Goal: Obtain resource: Download file/media

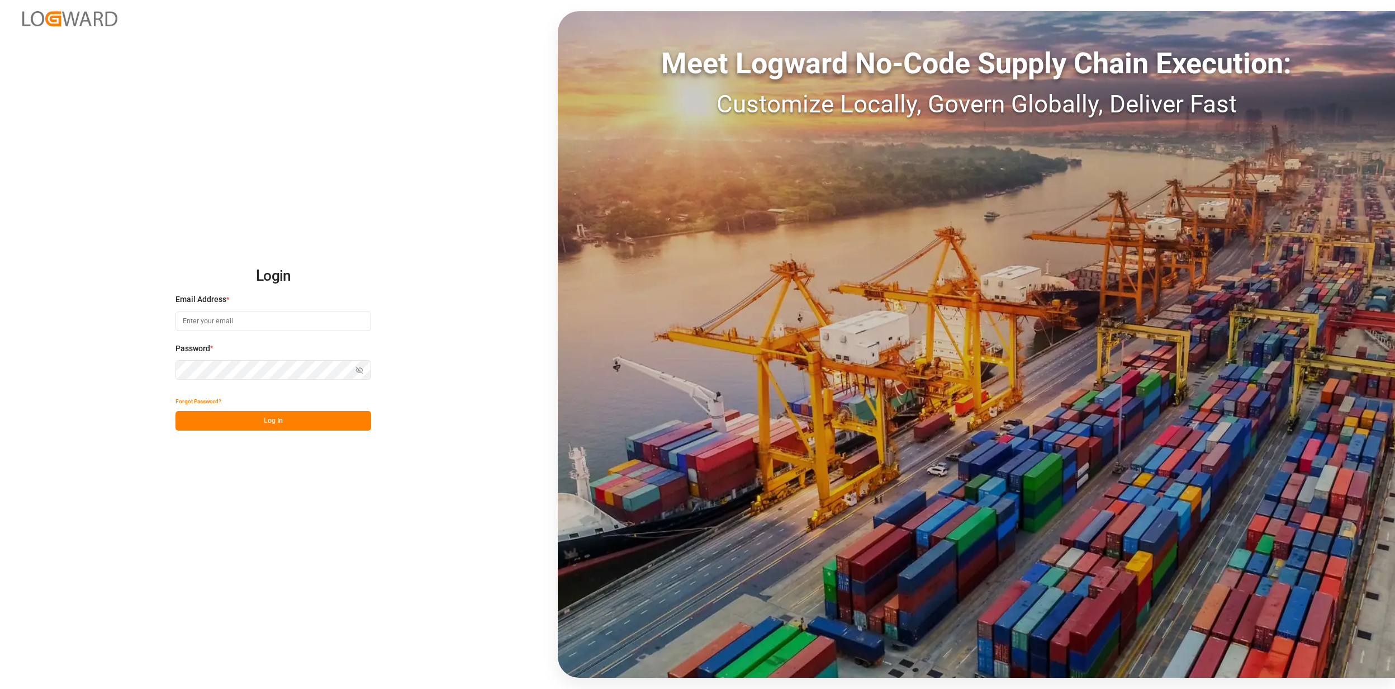
type input "[EMAIL_ADDRESS][PERSON_NAME][DOMAIN_NAME]"
click at [276, 430] on div "Login Email Address * [EMAIL_ADDRESS][PERSON_NAME][DOMAIN_NAME] Password * Show…" at bounding box center [697, 344] width 1395 height 689
click at [305, 409] on div "Forgot Password?" at bounding box center [274, 401] width 196 height 20
click at [235, 415] on button "Log In" at bounding box center [274, 421] width 196 height 20
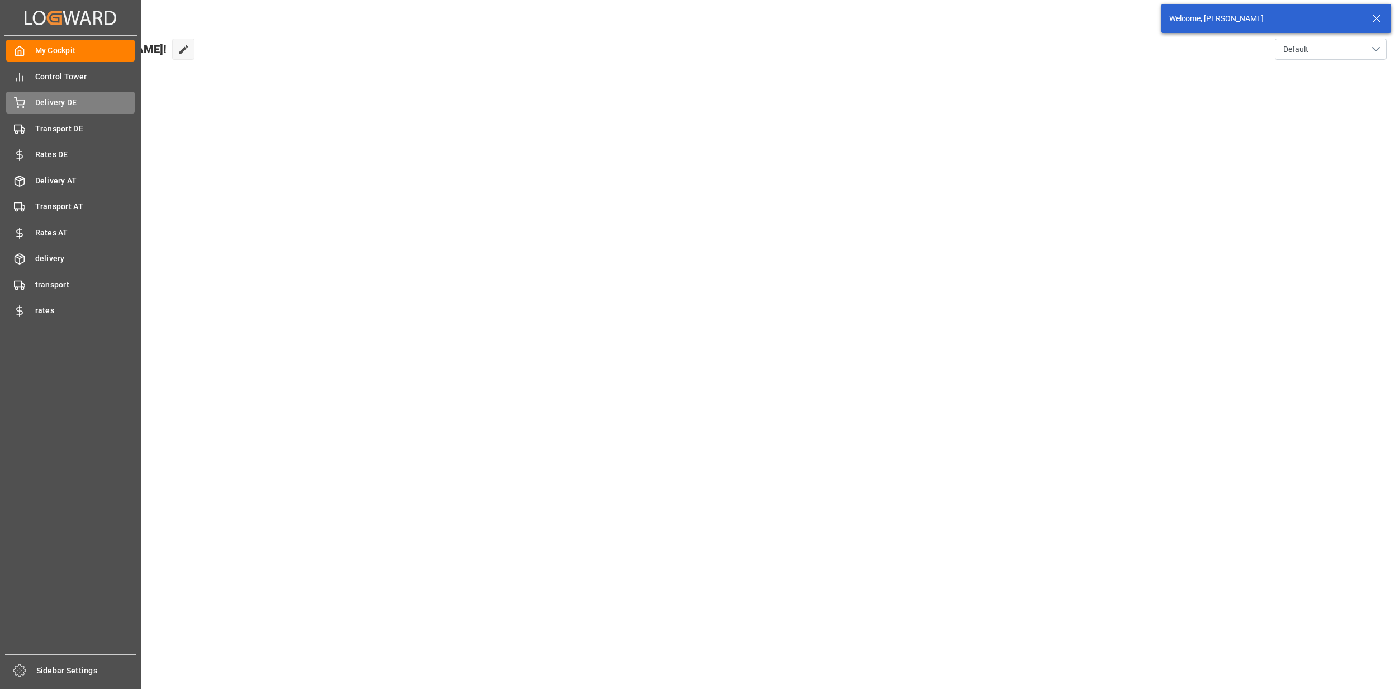
click at [54, 108] on div "Delivery DE Delivery DE" at bounding box center [70, 103] width 129 height 22
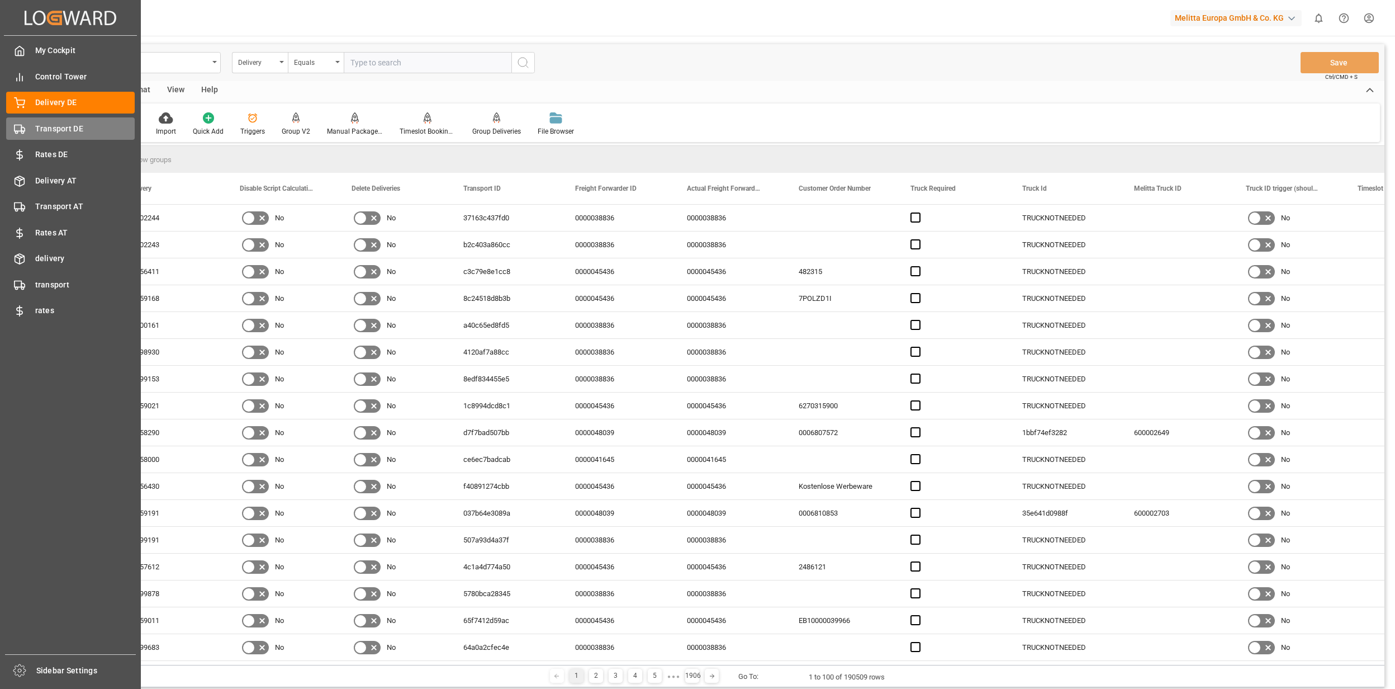
click at [25, 136] on div "Transport DE Transport DE" at bounding box center [70, 128] width 129 height 22
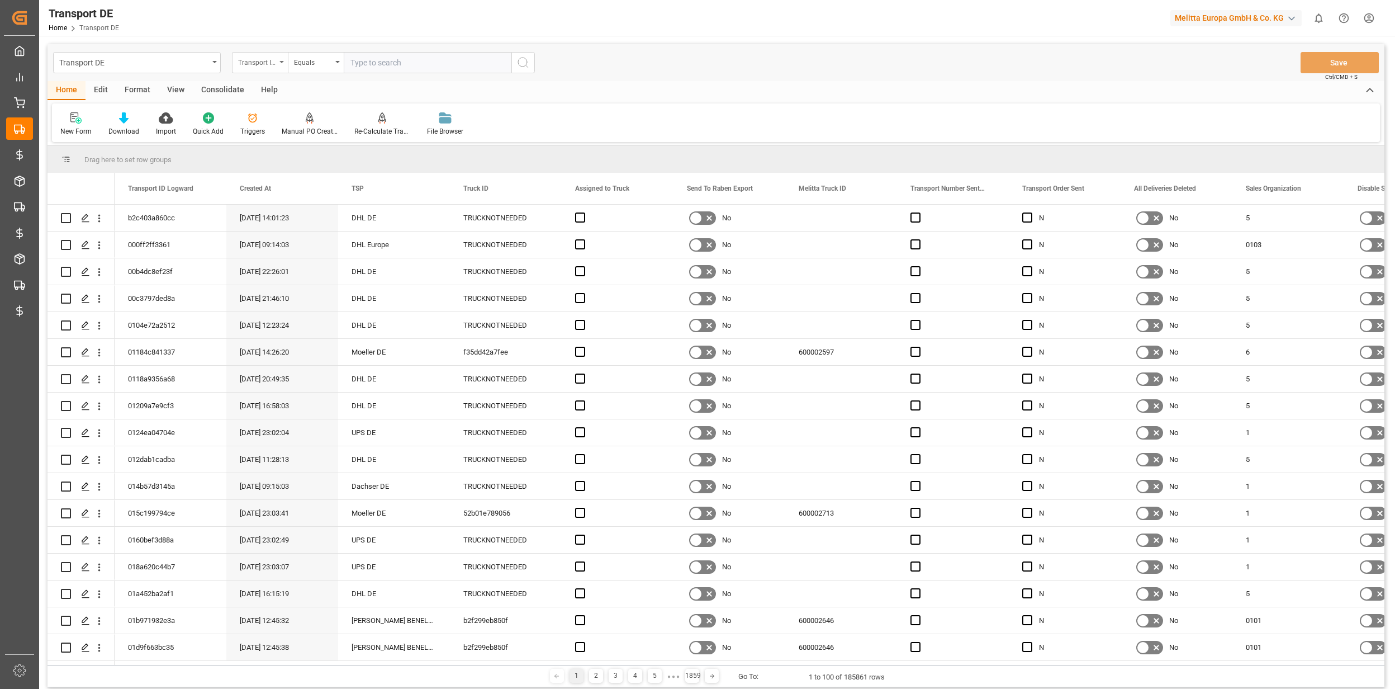
click at [267, 63] on div "Transport ID Logward" at bounding box center [257, 61] width 38 height 13
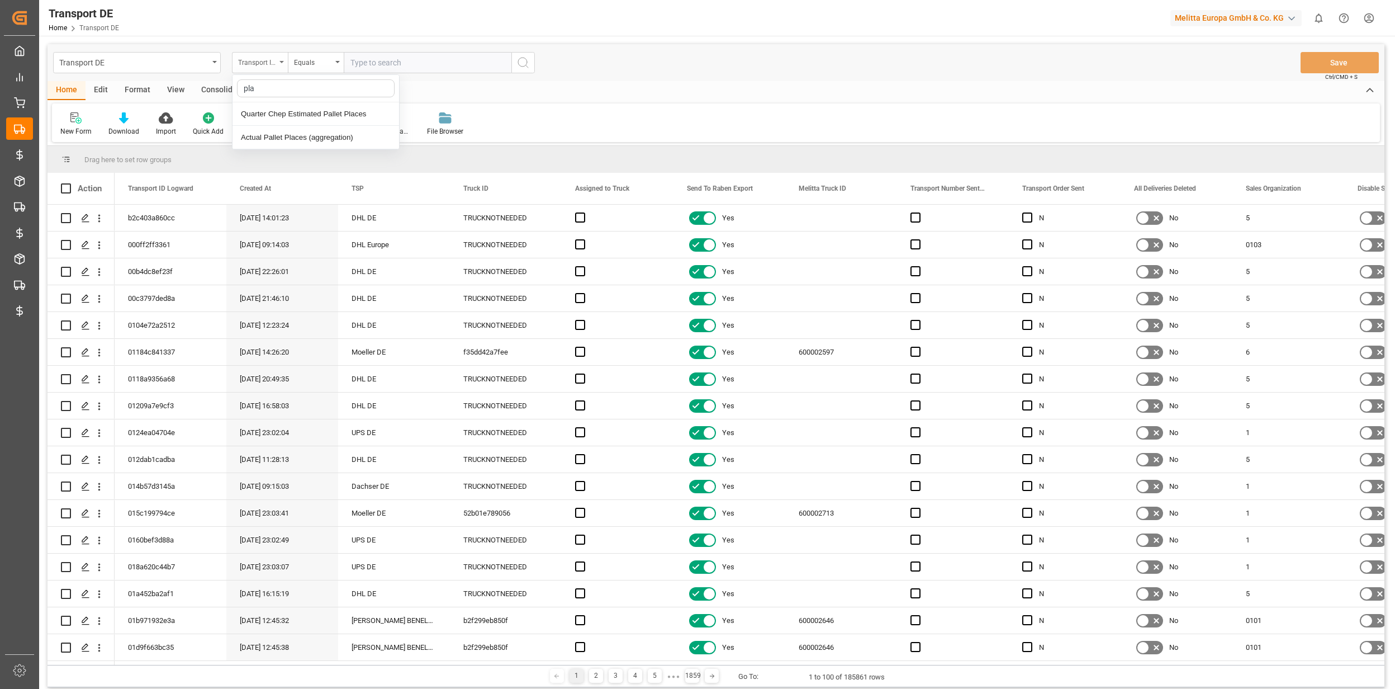
type input "pl"
click at [298, 186] on div "[DOMAIN_NAME] Dat" at bounding box center [316, 184] width 167 height 23
click at [265, 59] on div "[DOMAIN_NAME] Dat" at bounding box center [257, 61] width 38 height 13
type input "act"
click at [293, 174] on div "Loading Date Actual" at bounding box center [316, 172] width 167 height 23
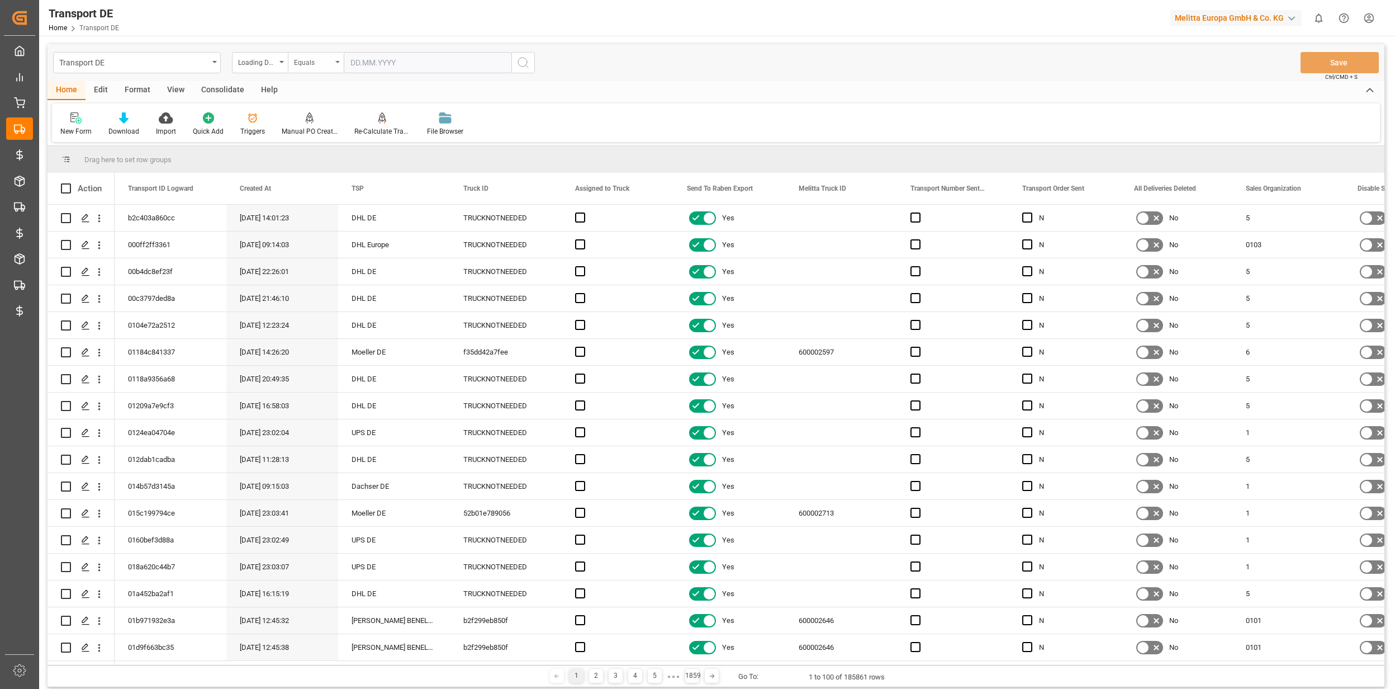
click at [311, 61] on div "Equals" at bounding box center [313, 61] width 38 height 13
click at [334, 183] on div "Greater than" at bounding box center [371, 184] width 167 height 23
click at [378, 57] on input "text" at bounding box center [428, 62] width 168 height 21
click at [349, 88] on div "[DATE]" at bounding box center [423, 89] width 159 height 11
click at [358, 89] on div "[DATE]" at bounding box center [423, 89] width 159 height 11
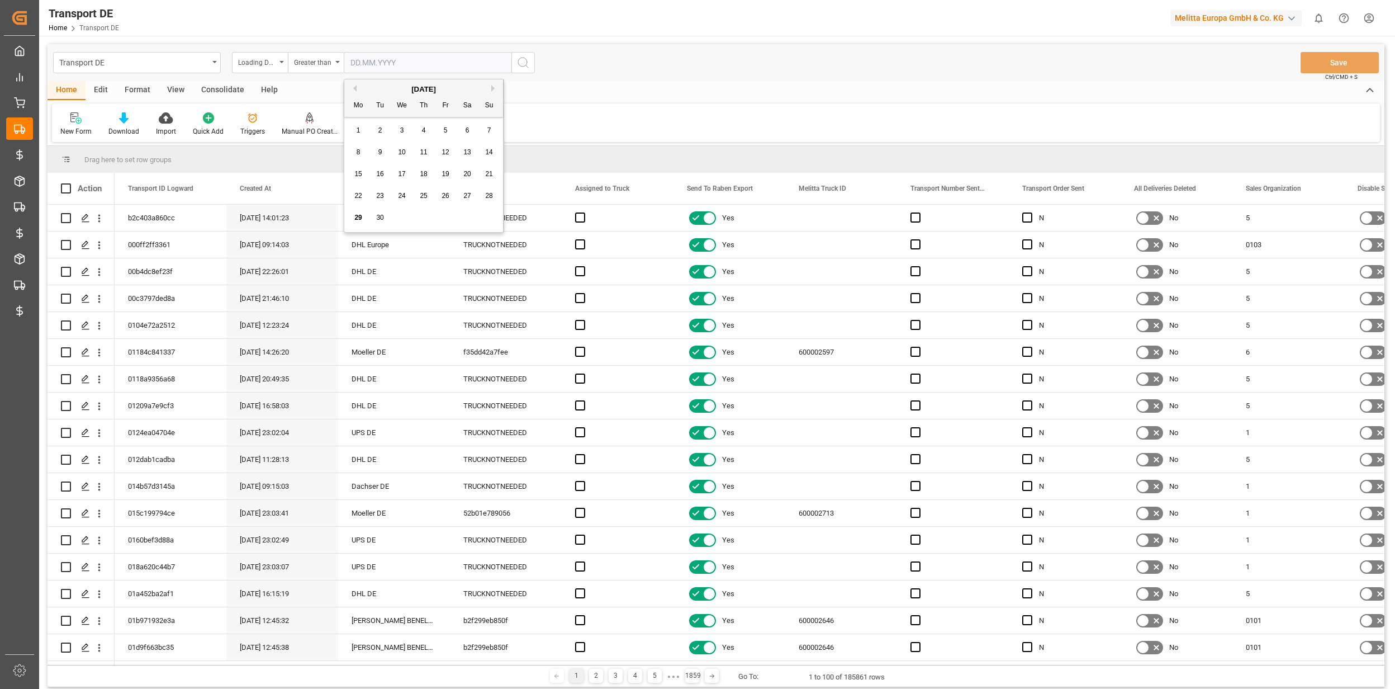
click at [352, 88] on button "Previous Month" at bounding box center [353, 88] width 7 height 7
click at [443, 126] on div "1" at bounding box center [446, 130] width 14 height 13
type input "[DATE]"
click at [520, 64] on icon "search button" at bounding box center [523, 62] width 13 height 13
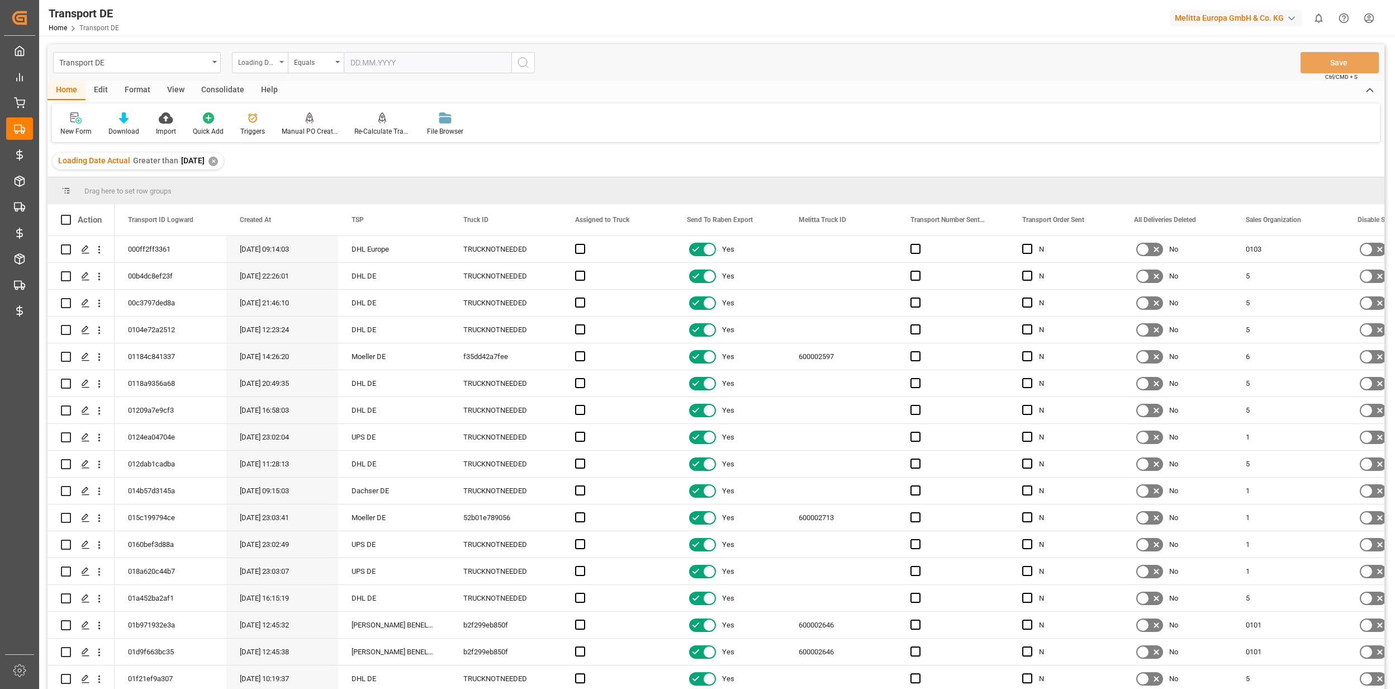
click at [272, 61] on div "Loading Date Actual" at bounding box center [257, 61] width 38 height 13
type input "tr"
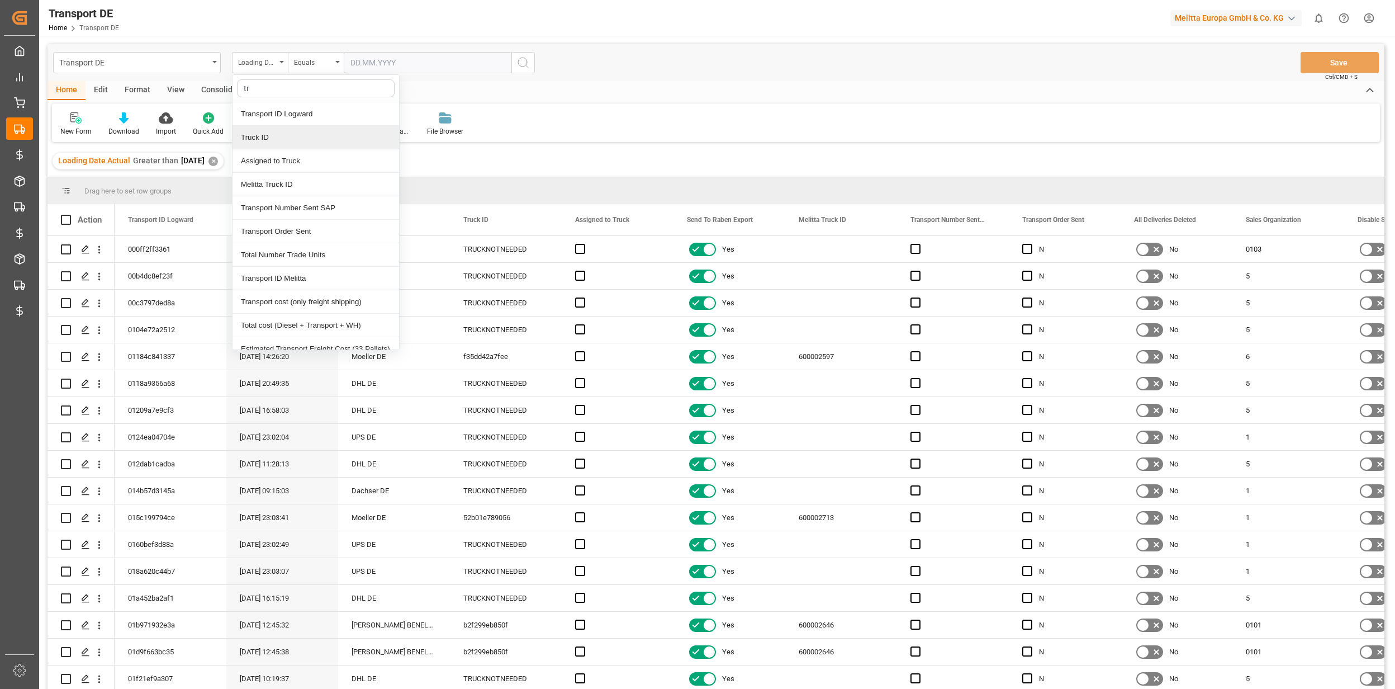
click at [292, 127] on div "Truck ID" at bounding box center [316, 137] width 167 height 23
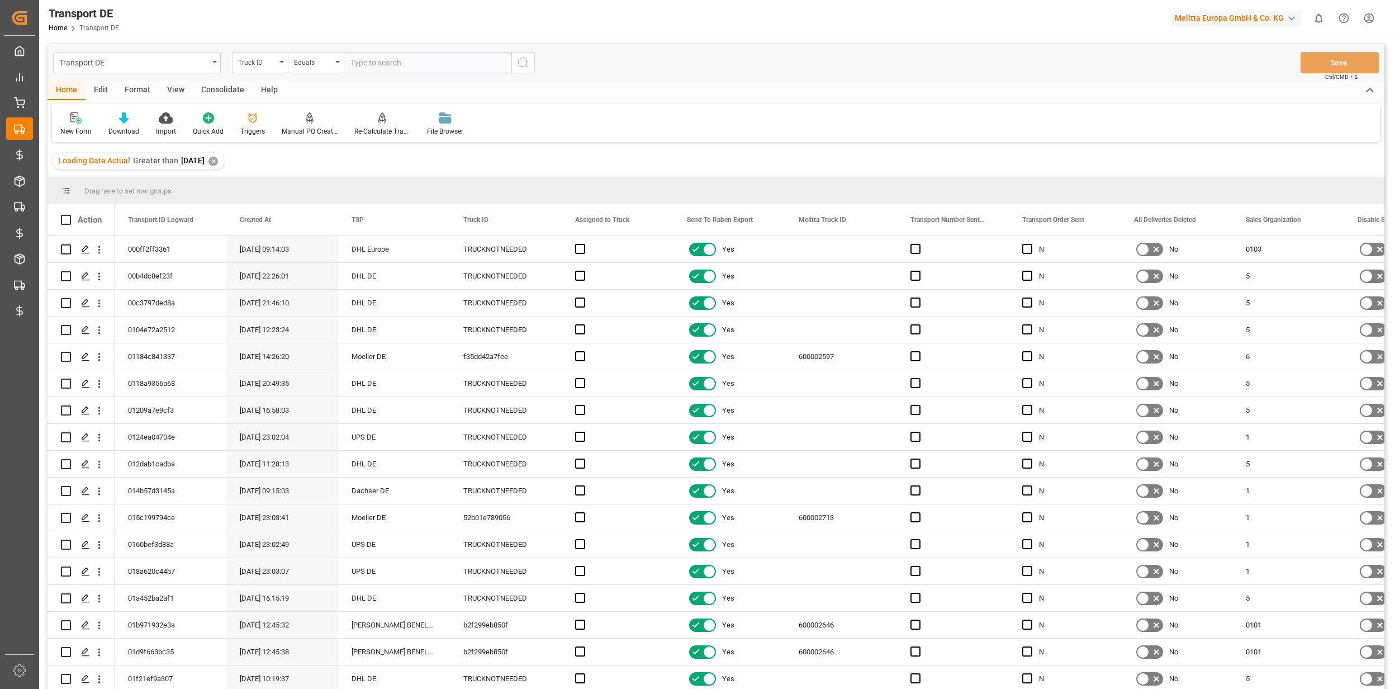
click at [319, 48] on div "Transport DE Truck ID Equals Save Ctrl/CMD + S" at bounding box center [716, 62] width 1337 height 37
click at [322, 63] on div "Equals" at bounding box center [313, 61] width 38 height 13
click at [343, 164] on div "Not equal" at bounding box center [371, 160] width 167 height 23
click at [472, 244] on div "TRUCKNOTNEEDED" at bounding box center [506, 249] width 112 height 26
click at [403, 52] on input "text" at bounding box center [428, 62] width 168 height 21
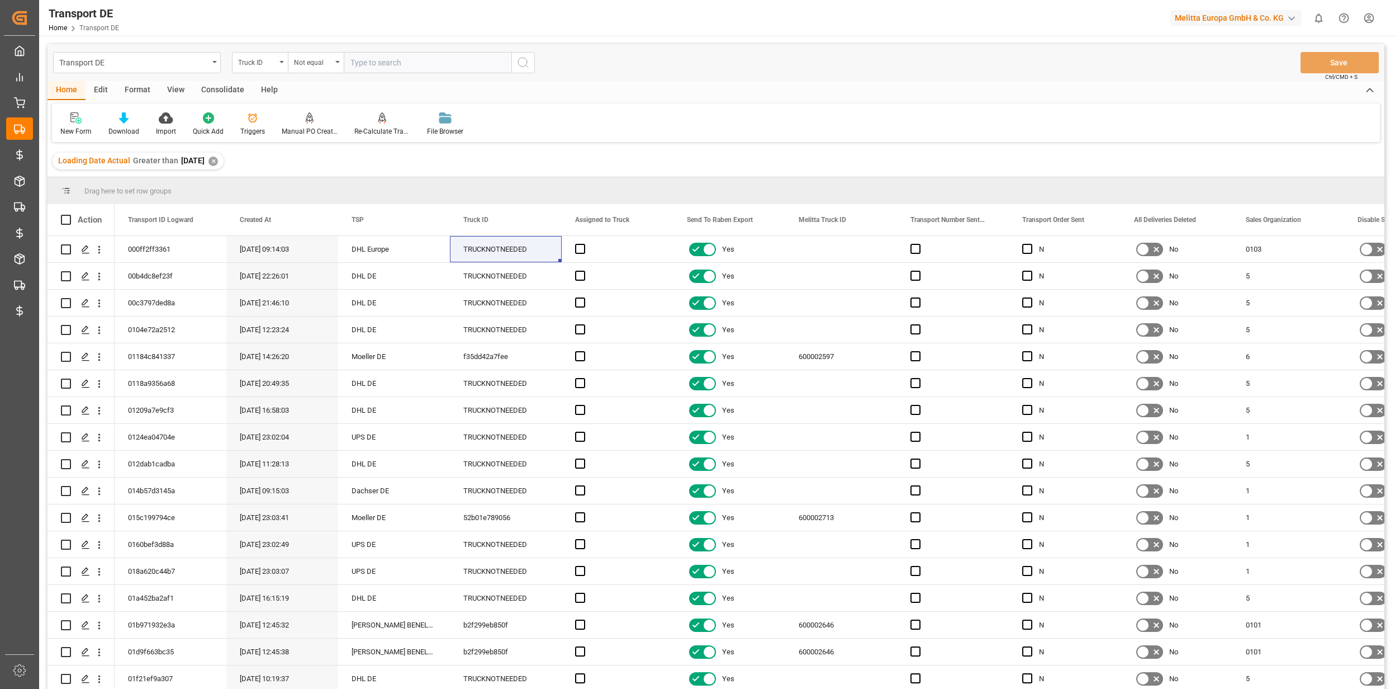
paste input "TRUCKNOTNEEDED"
type input "TRUCKNOTNEEDED"
click at [526, 59] on circle "search button" at bounding box center [522, 62] width 9 height 9
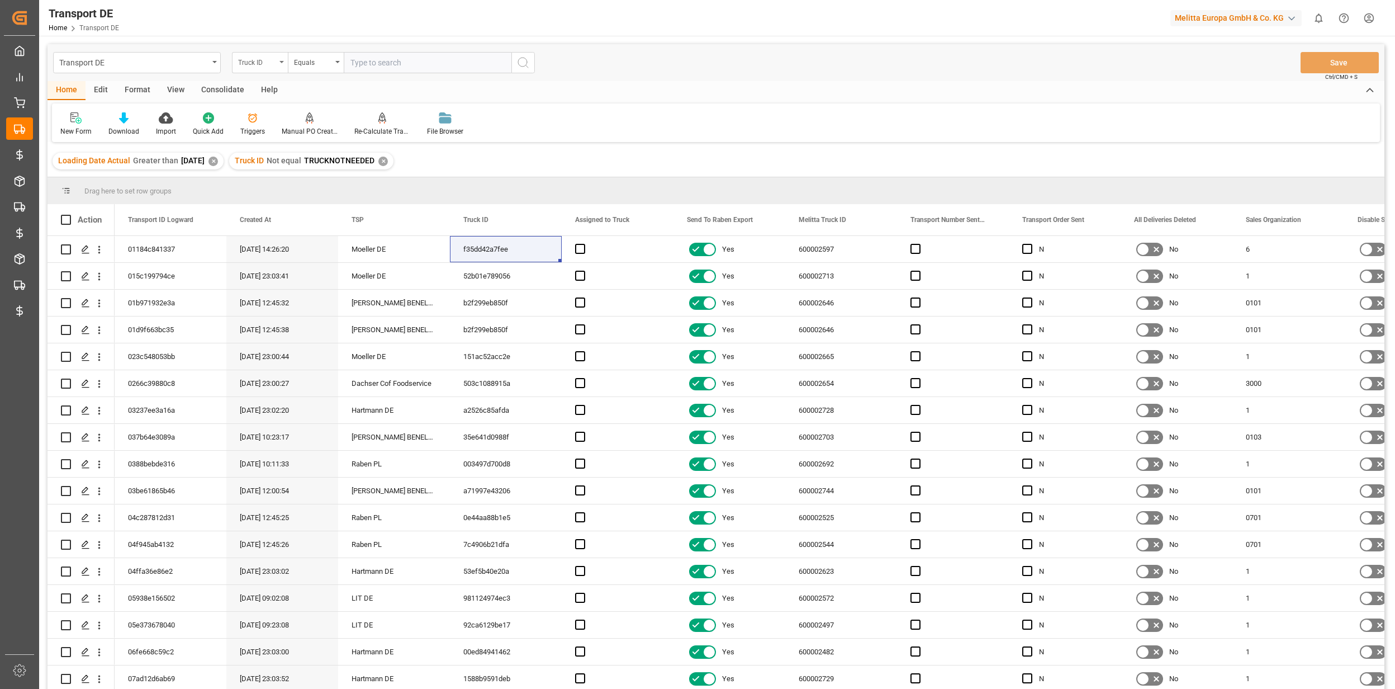
click at [267, 63] on div "Truck ID" at bounding box center [257, 61] width 38 height 13
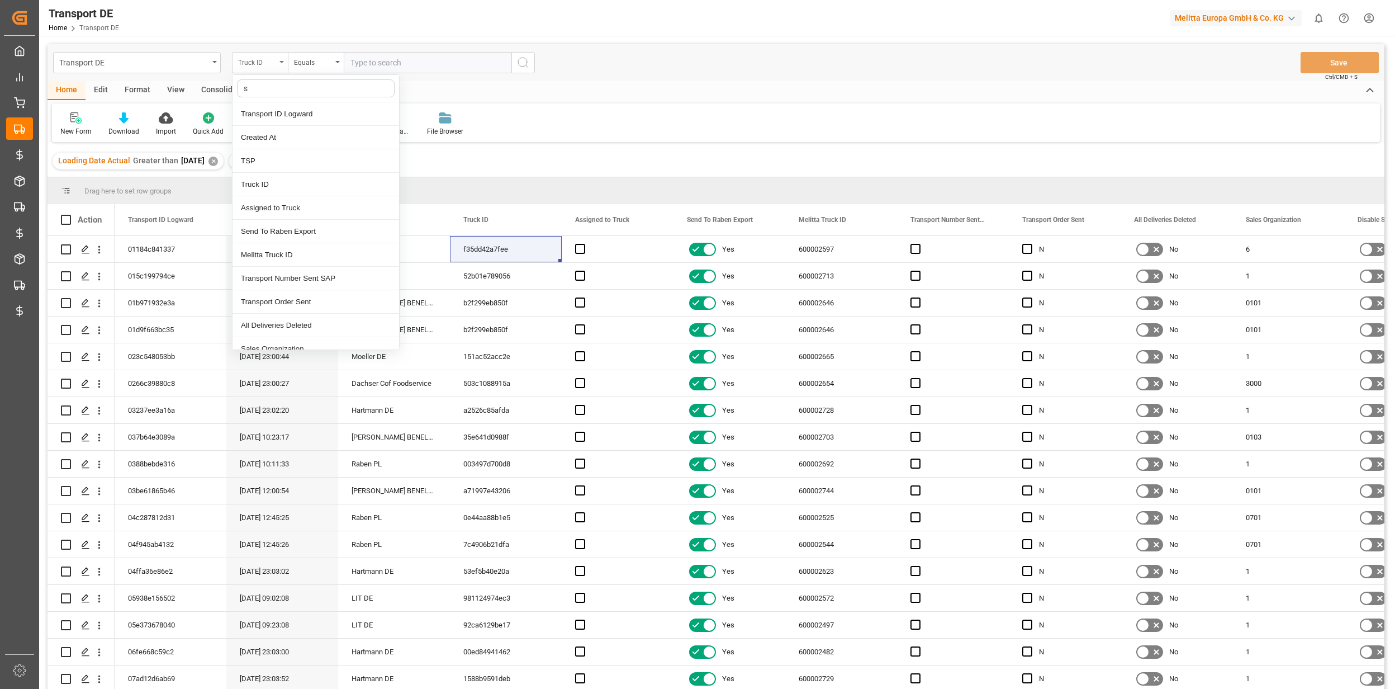
type input "sa"
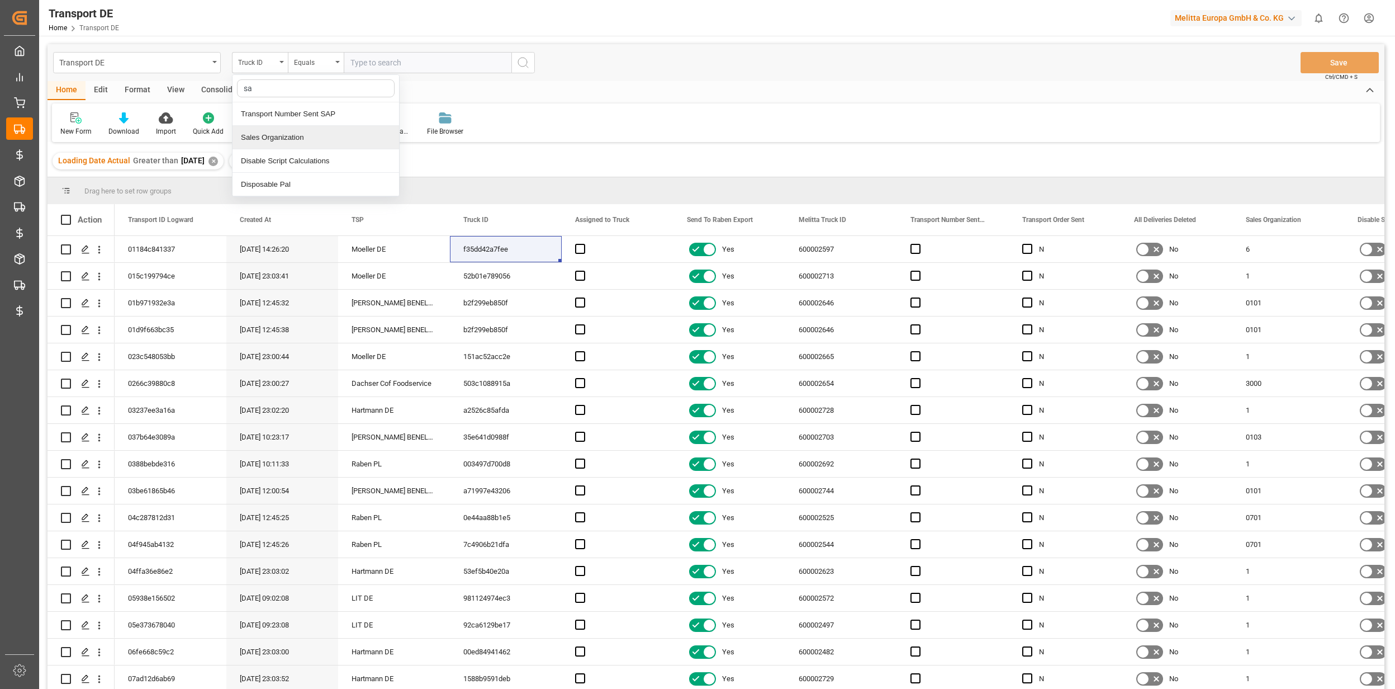
click at [321, 144] on div "Sales Organization" at bounding box center [316, 137] width 167 height 23
click at [322, 61] on div "Equals" at bounding box center [313, 61] width 38 height 13
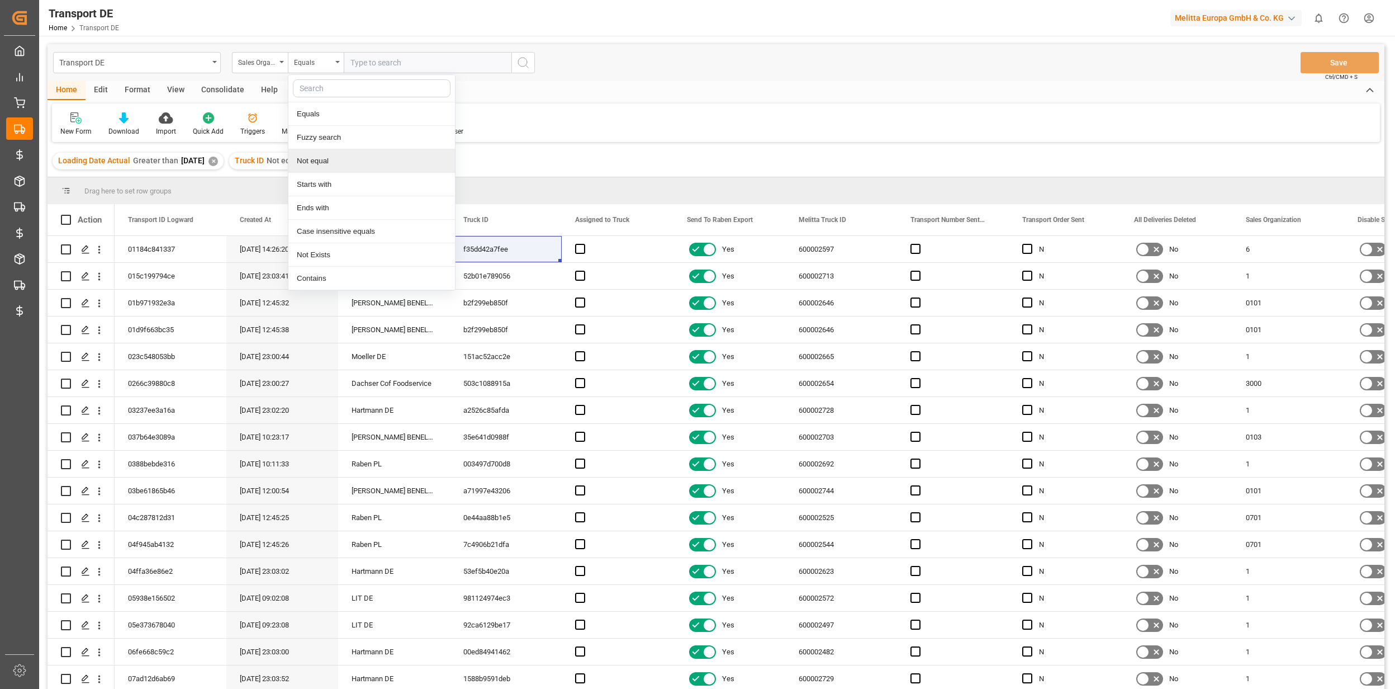
click at [335, 160] on div "Not equal" at bounding box center [371, 160] width 167 height 23
type input "1"
click at [528, 65] on icon "search button" at bounding box center [523, 62] width 13 height 13
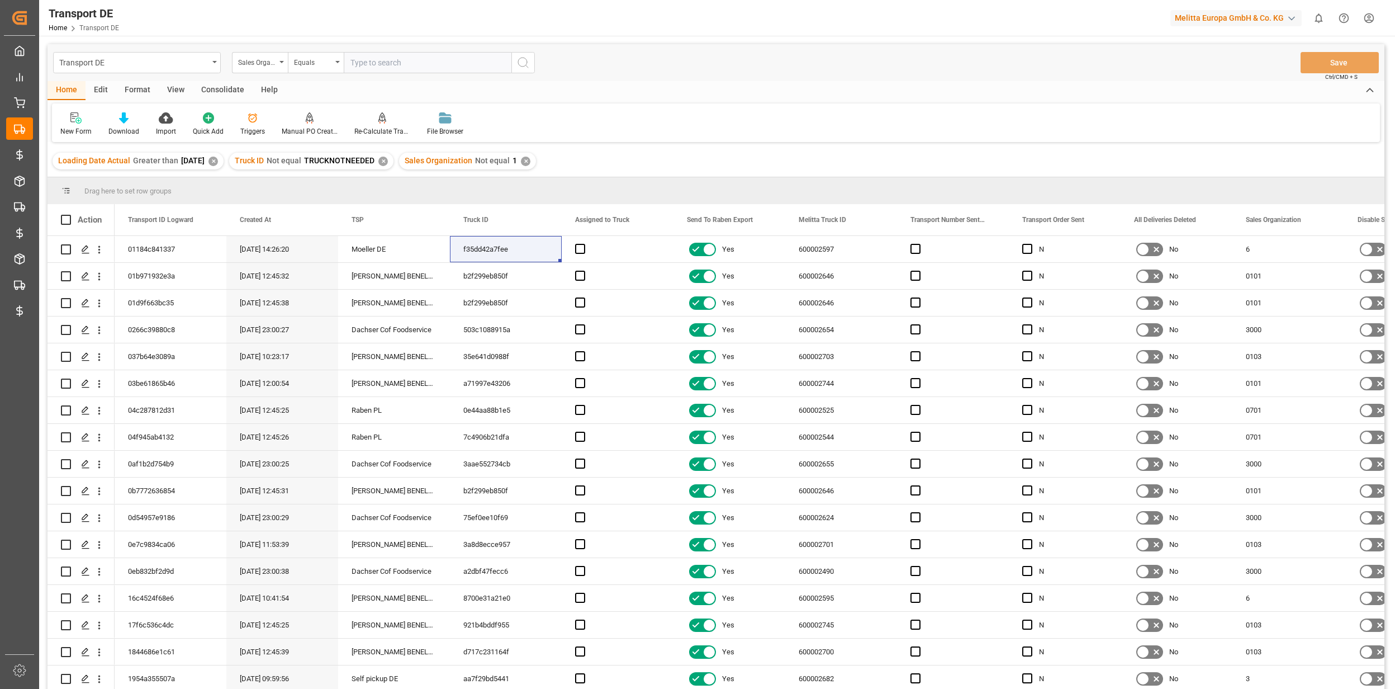
click at [377, 64] on input "text" at bounding box center [428, 62] width 168 height 21
click at [314, 65] on div "Equals" at bounding box center [313, 61] width 38 height 13
click at [323, 158] on div "Not equal" at bounding box center [371, 160] width 167 height 23
click at [375, 67] on input "text" at bounding box center [428, 62] width 168 height 21
click at [399, 59] on input "text" at bounding box center [428, 62] width 168 height 21
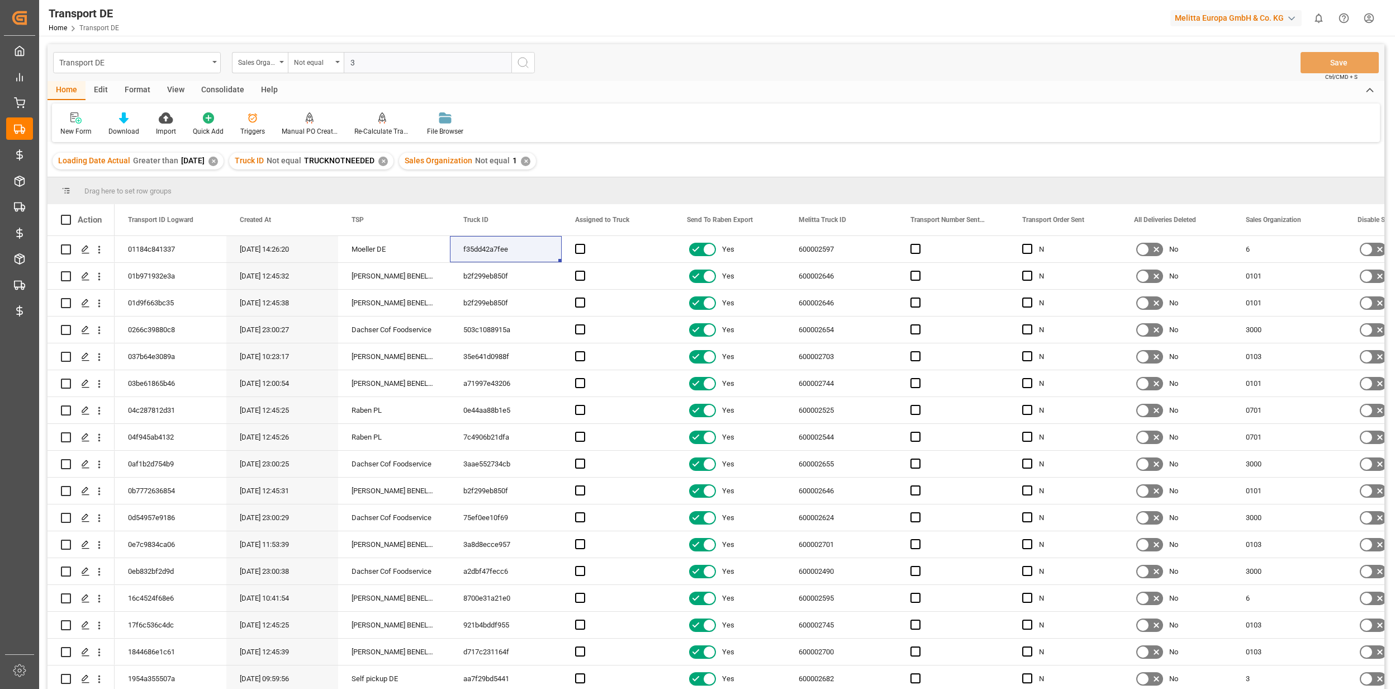
type input "3"
click at [519, 61] on icon "search button" at bounding box center [523, 62] width 13 height 13
click at [433, 219] on span at bounding box center [432, 220] width 10 height 10
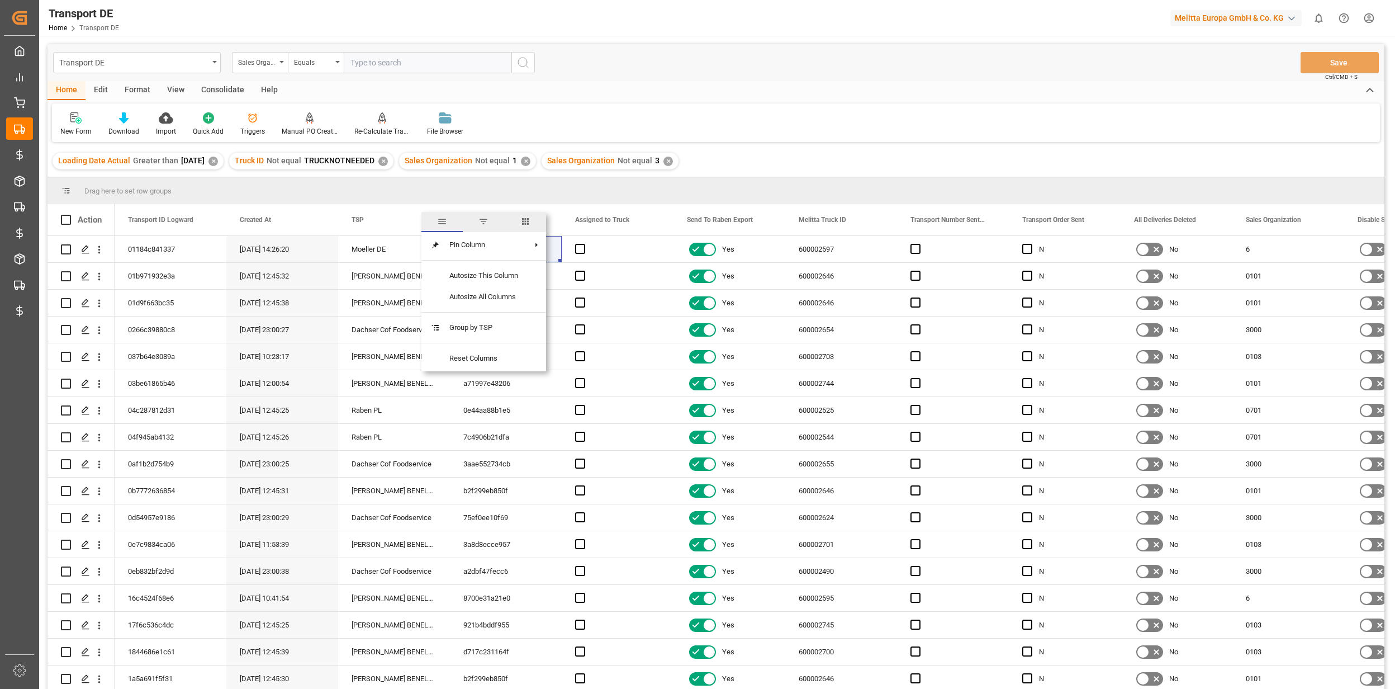
click at [534, 220] on span "columns" at bounding box center [525, 222] width 41 height 20
click at [437, 244] on div at bounding box center [483, 249] width 123 height 31
click at [430, 242] on div at bounding box center [483, 249] width 123 height 31
click at [433, 249] on input "Toggle Select All Columns" at bounding box center [433, 250] width 10 height 10
checkbox input "false"
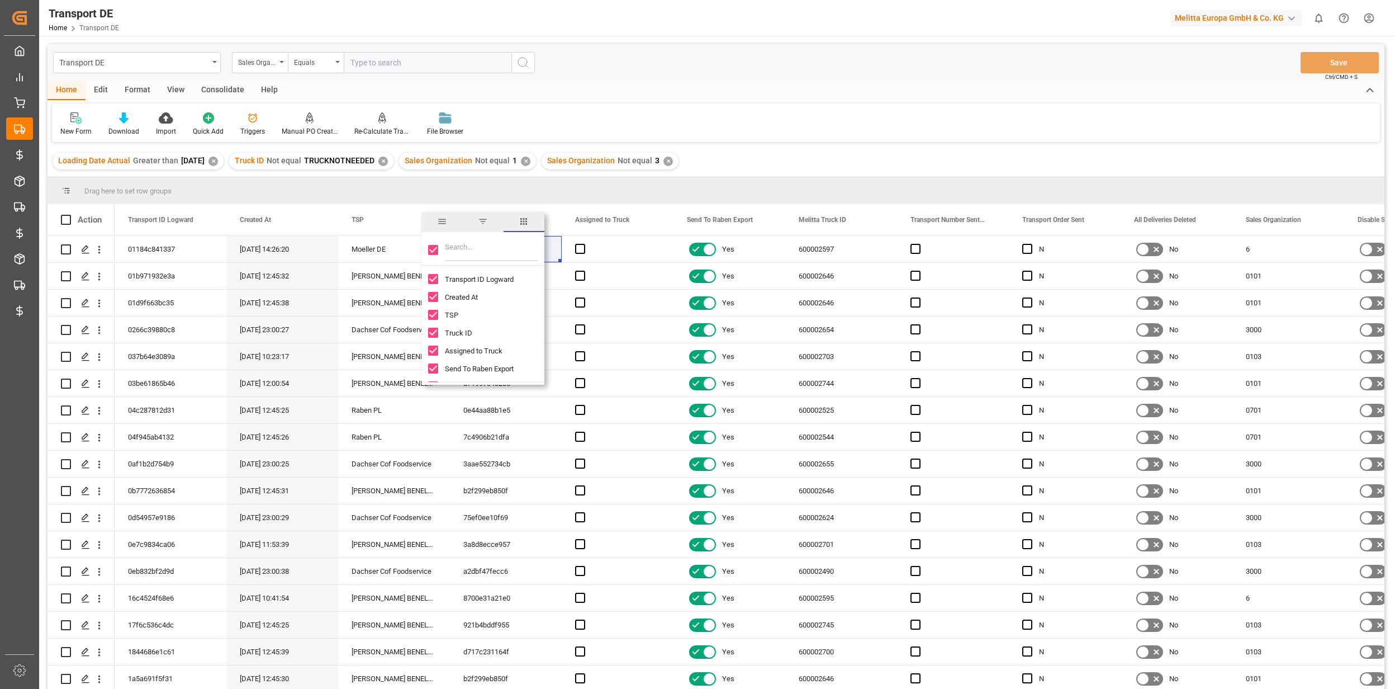
checkbox input "false"
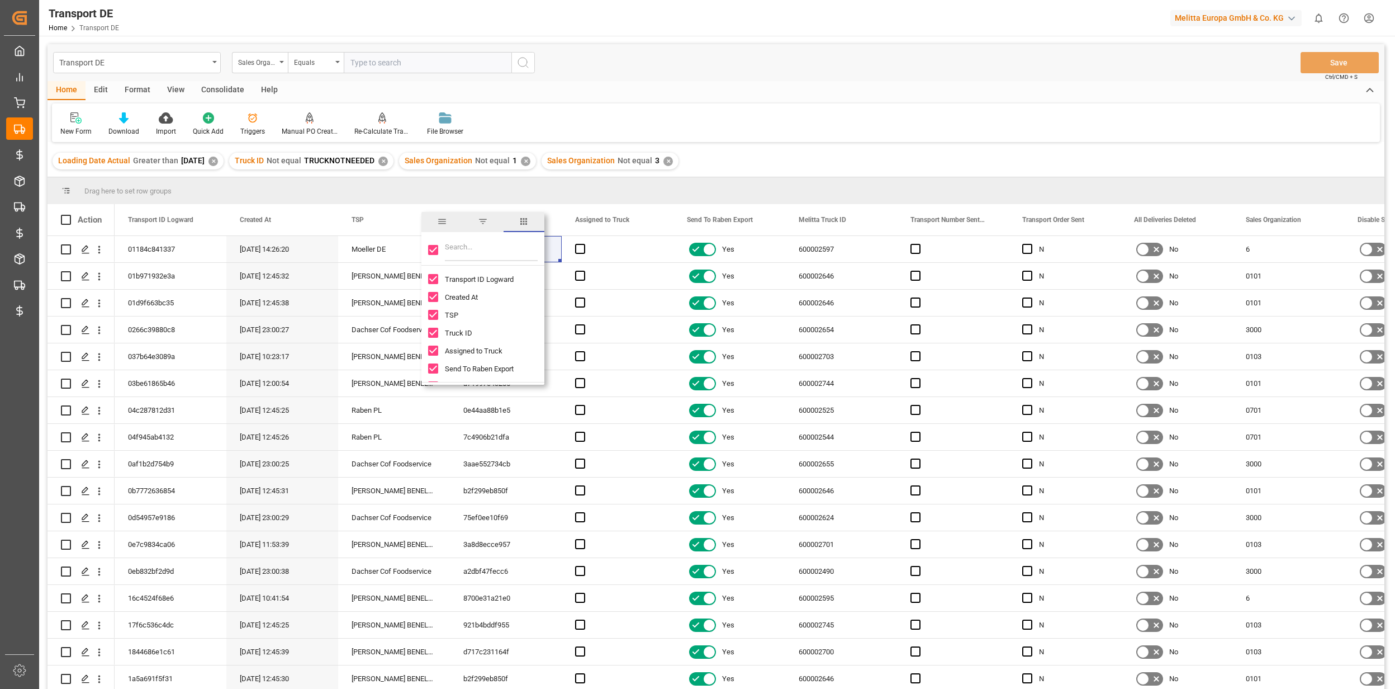
checkbox input "false"
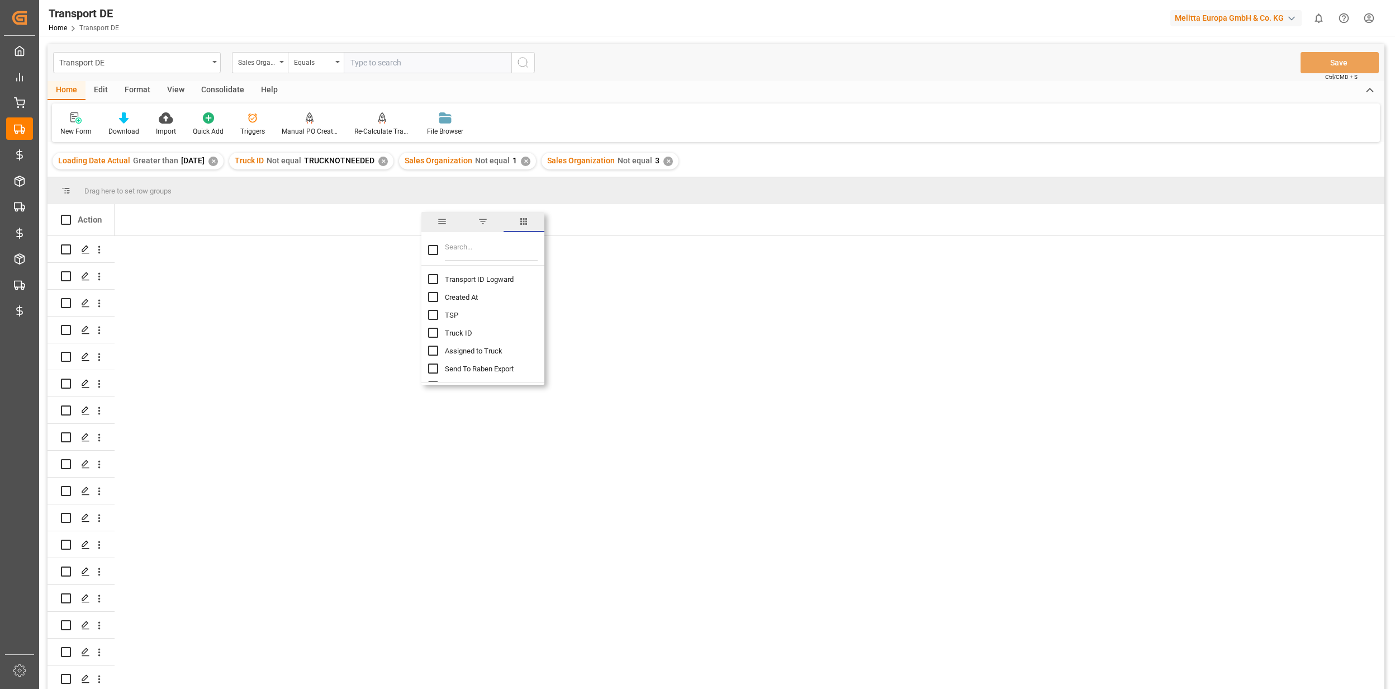
click at [434, 276] on input "Transport ID Logward column toggle visibility (hidden)" at bounding box center [433, 279] width 10 height 10
checkbox input "true"
checkbox input "false"
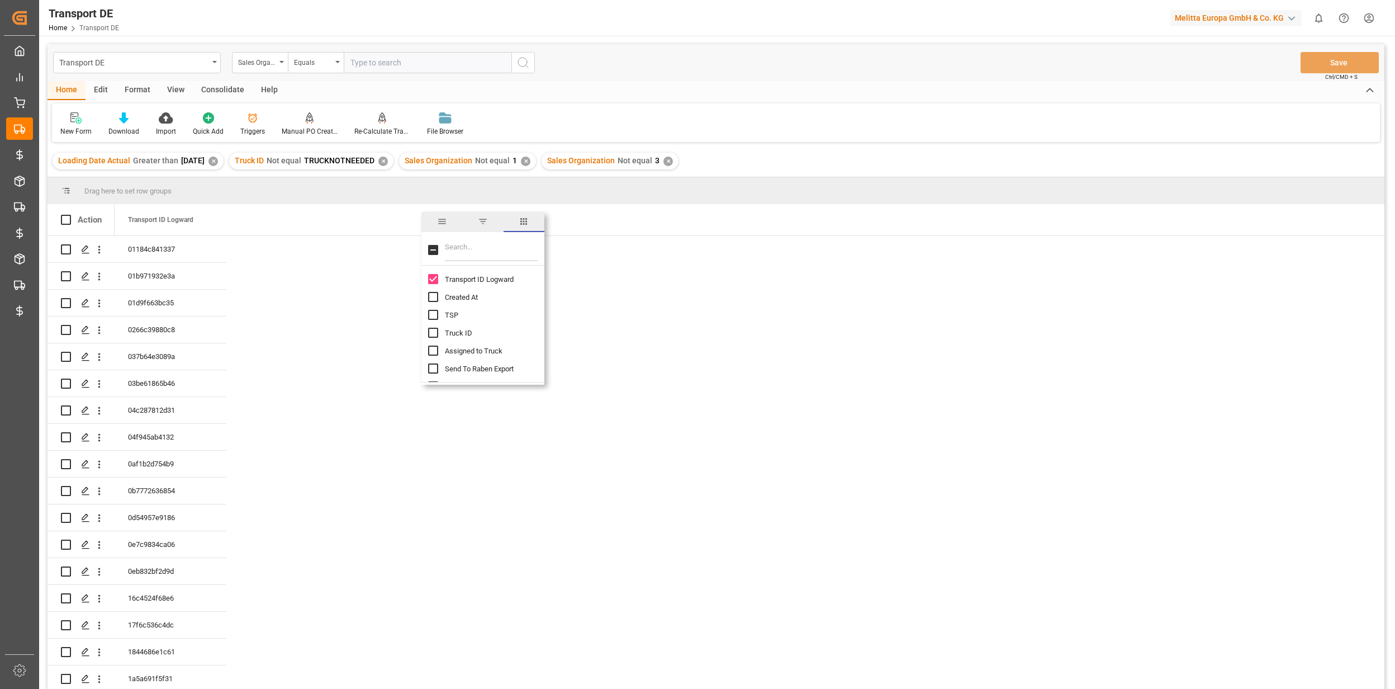
drag, startPoint x: 451, startPoint y: 247, endPoint x: 465, endPoint y: 260, distance: 19.4
click at [451, 247] on input "Filter Columns Input" at bounding box center [491, 250] width 93 height 22
click at [463, 246] on input "Filter Columns Input" at bounding box center [491, 250] width 93 height 22
type input "act"
click at [436, 316] on input "Loading Date Actual column toggle visibility (hidden)" at bounding box center [433, 315] width 10 height 10
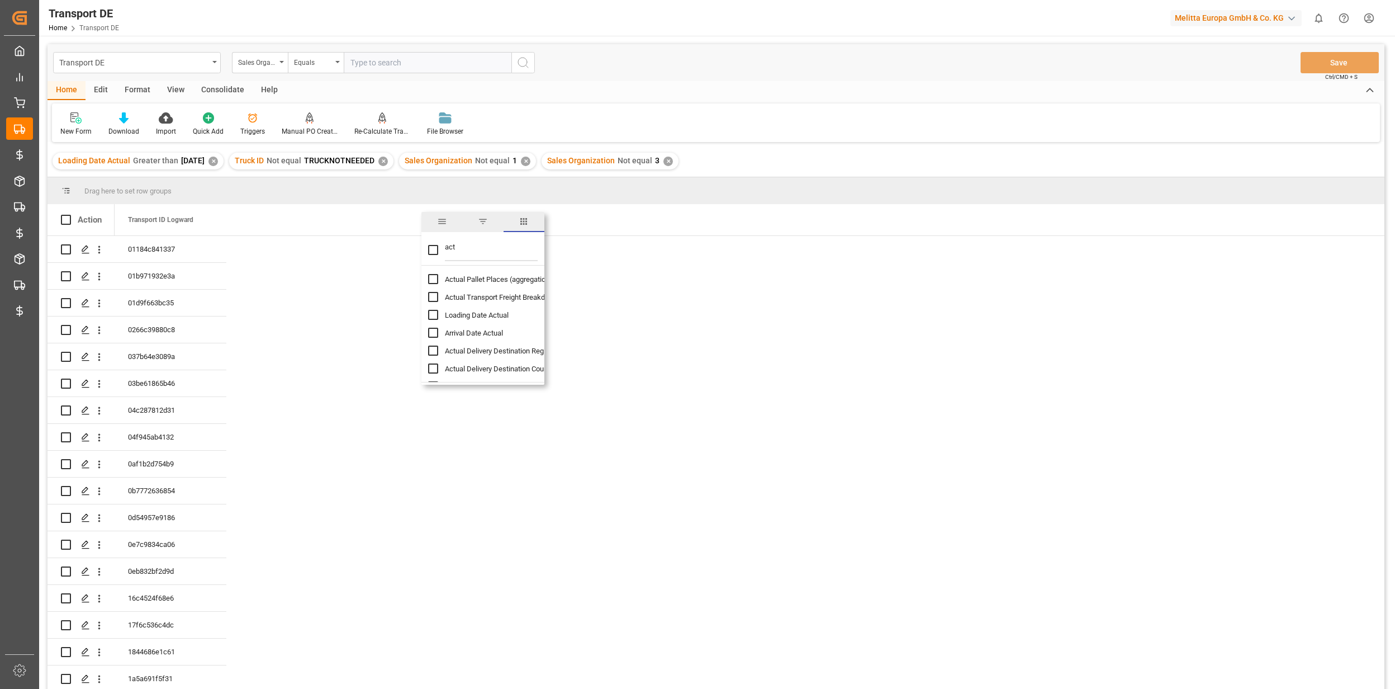
checkbox input "true"
checkbox input "false"
drag, startPoint x: 461, startPoint y: 250, endPoint x: 443, endPoint y: 251, distance: 17.3
click at [443, 251] on div "act" at bounding box center [483, 249] width 123 height 31
type input "est"
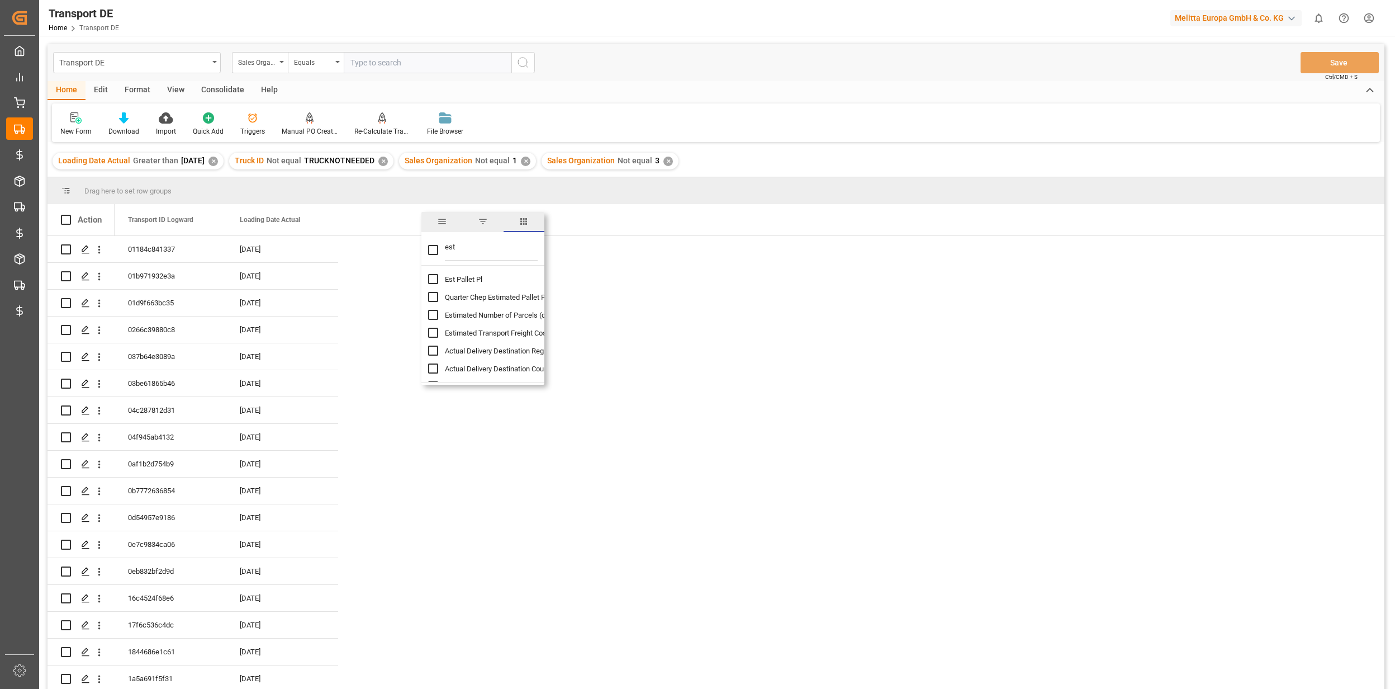
click at [434, 277] on input "Est Pallet Pl column toggle visibility (hidden)" at bounding box center [433, 279] width 10 height 10
checkbox input "true"
checkbox input "false"
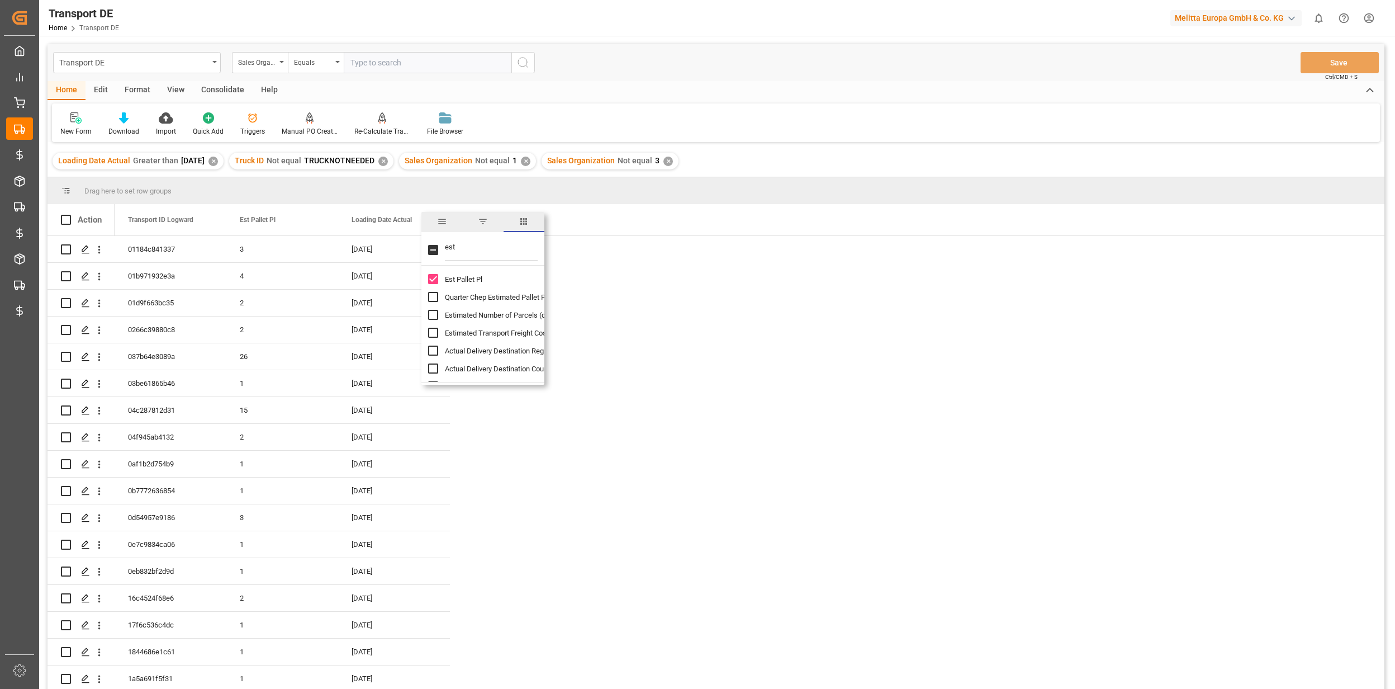
drag, startPoint x: 457, startPoint y: 253, endPoint x: 443, endPoint y: 253, distance: 14.0
click at [443, 253] on div "est" at bounding box center [483, 249] width 123 height 31
type input "ac"
click at [441, 299] on div "Actual Pallet Places (aggregation)" at bounding box center [489, 297] width 123 height 18
click at [434, 298] on input "Actual Pallet Places (aggregation) column toggle visibility (hidden)" at bounding box center [433, 297] width 10 height 10
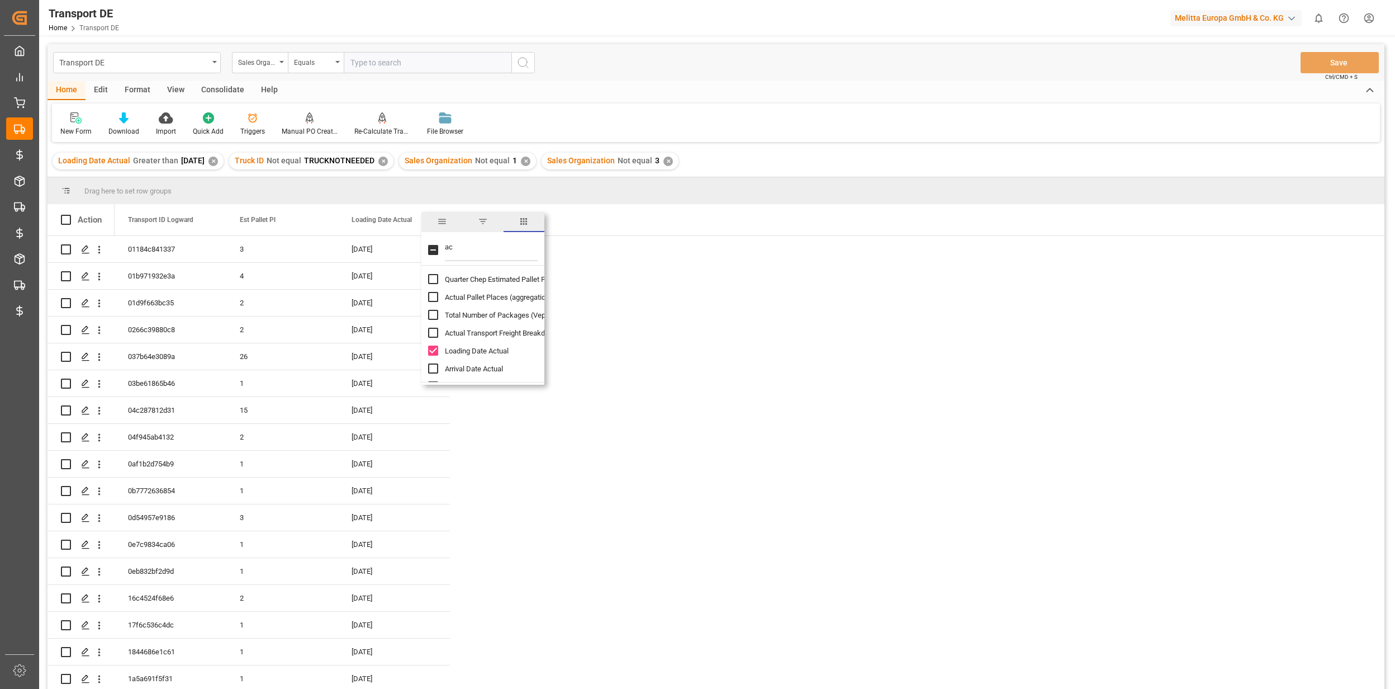
checkbox input "true"
click at [472, 254] on input "ac" at bounding box center [491, 250] width 93 height 22
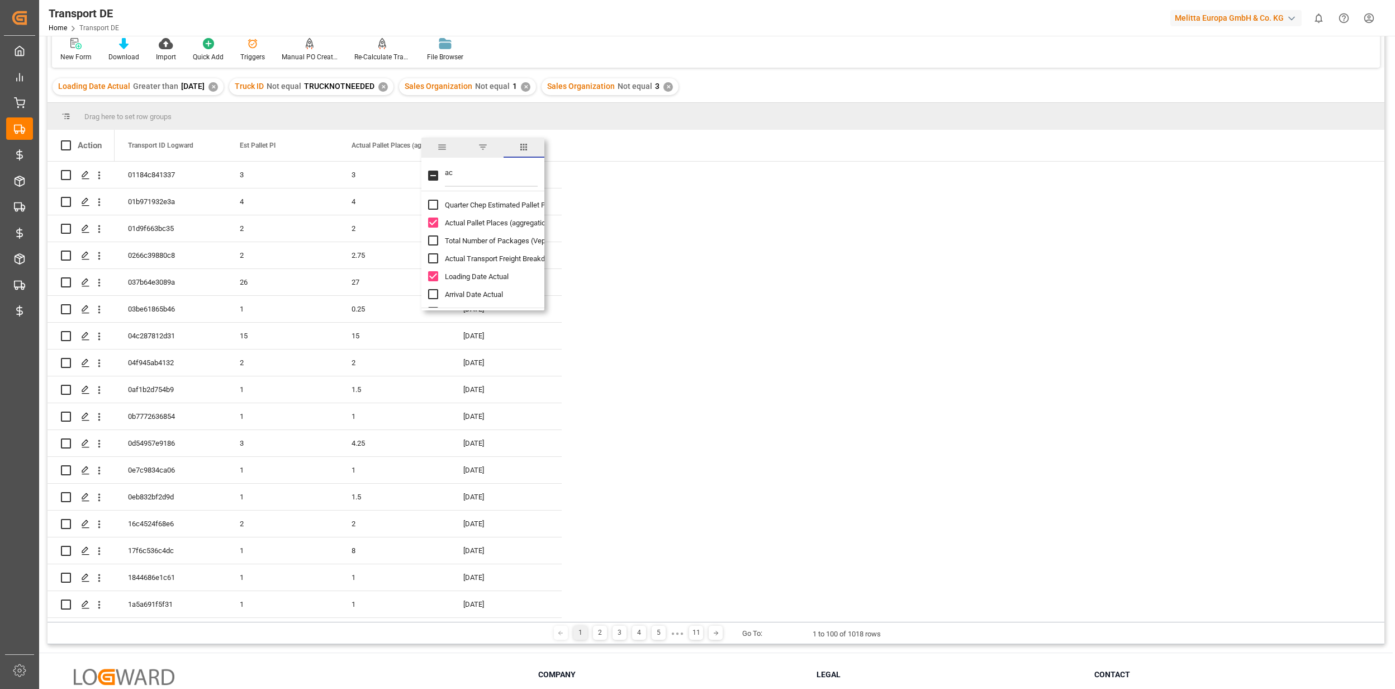
drag, startPoint x: 468, startPoint y: 177, endPoint x: 446, endPoint y: 173, distance: 23.3
click at [446, 173] on input "ac" at bounding box center [491, 175] width 93 height 22
type input "sa"
click at [435, 225] on input "Sales Organization column toggle visibility (hidden)" at bounding box center [433, 222] width 10 height 10
checkbox input "true"
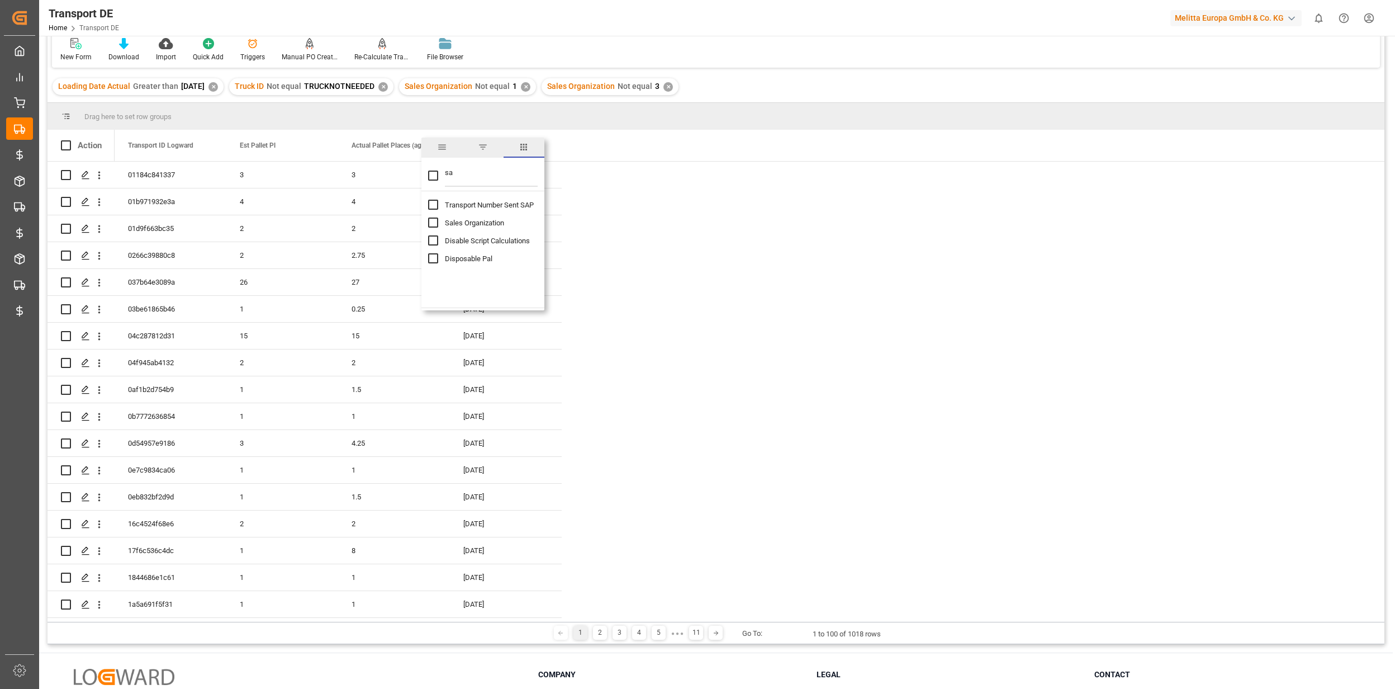
checkbox input "false"
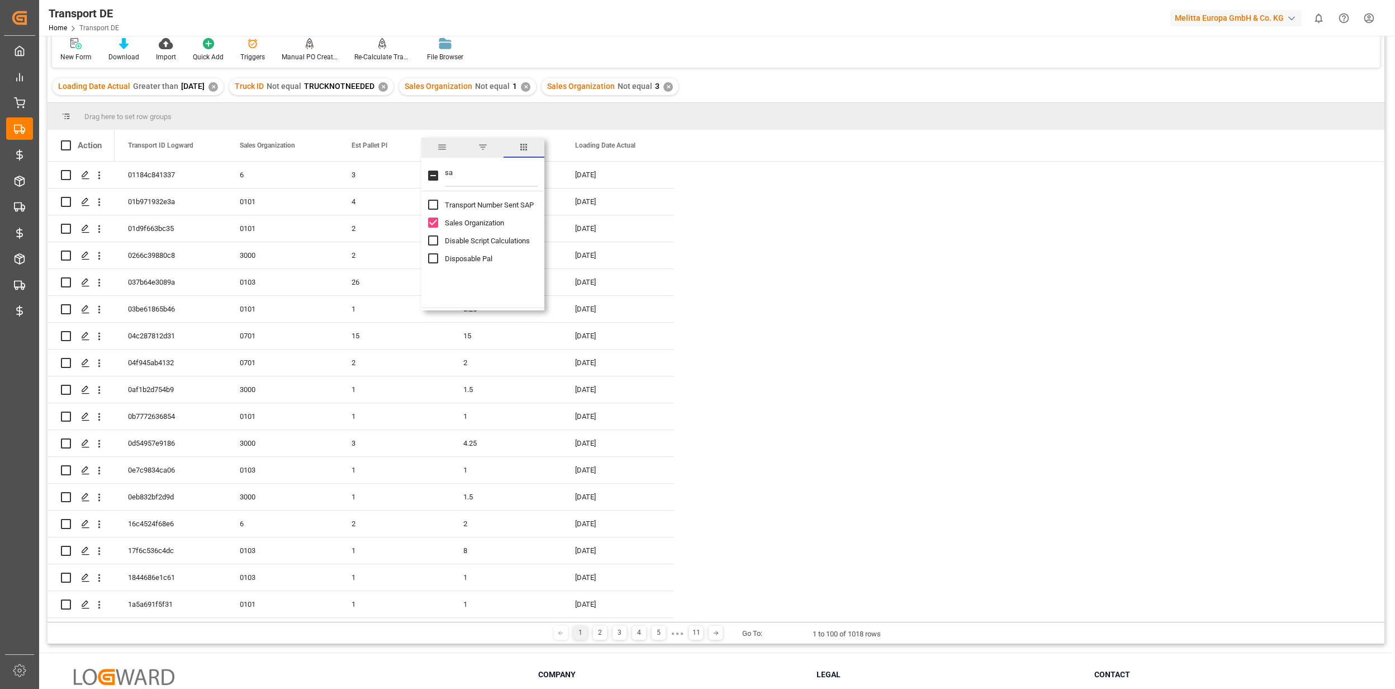
click at [757, 79] on div "Loading Date Actual Greater than [DATE] ✕ Truck ID Not equal TRUCKNOTNEEDED ✕ S…" at bounding box center [716, 86] width 1337 height 31
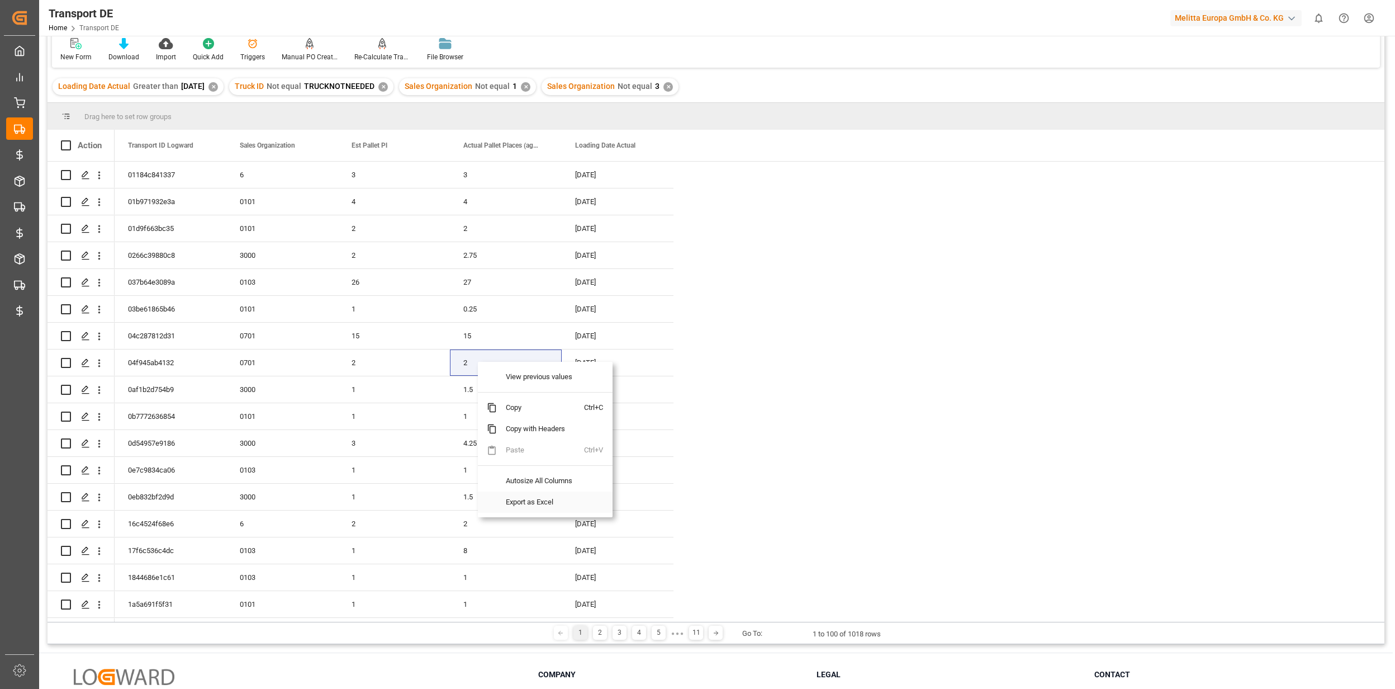
click at [520, 499] on span "Export as Excel" at bounding box center [540, 501] width 87 height 21
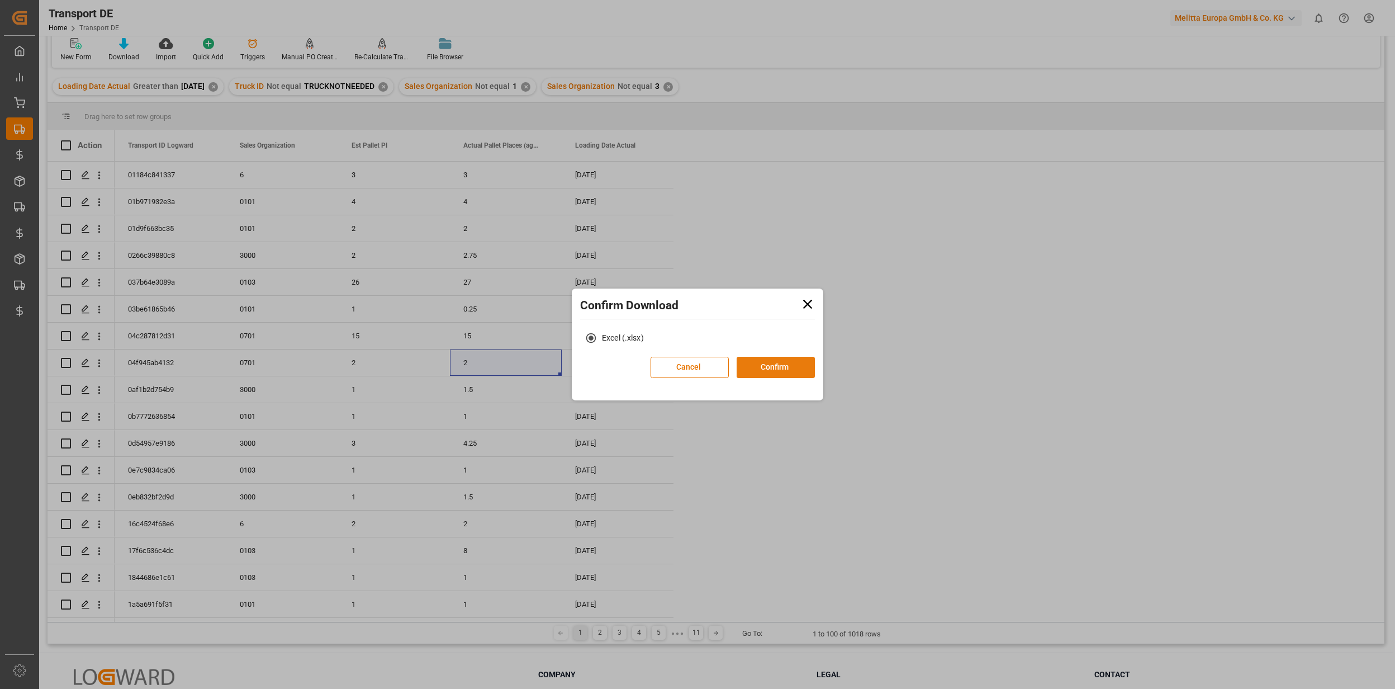
click at [779, 363] on button "Confirm" at bounding box center [776, 367] width 78 height 21
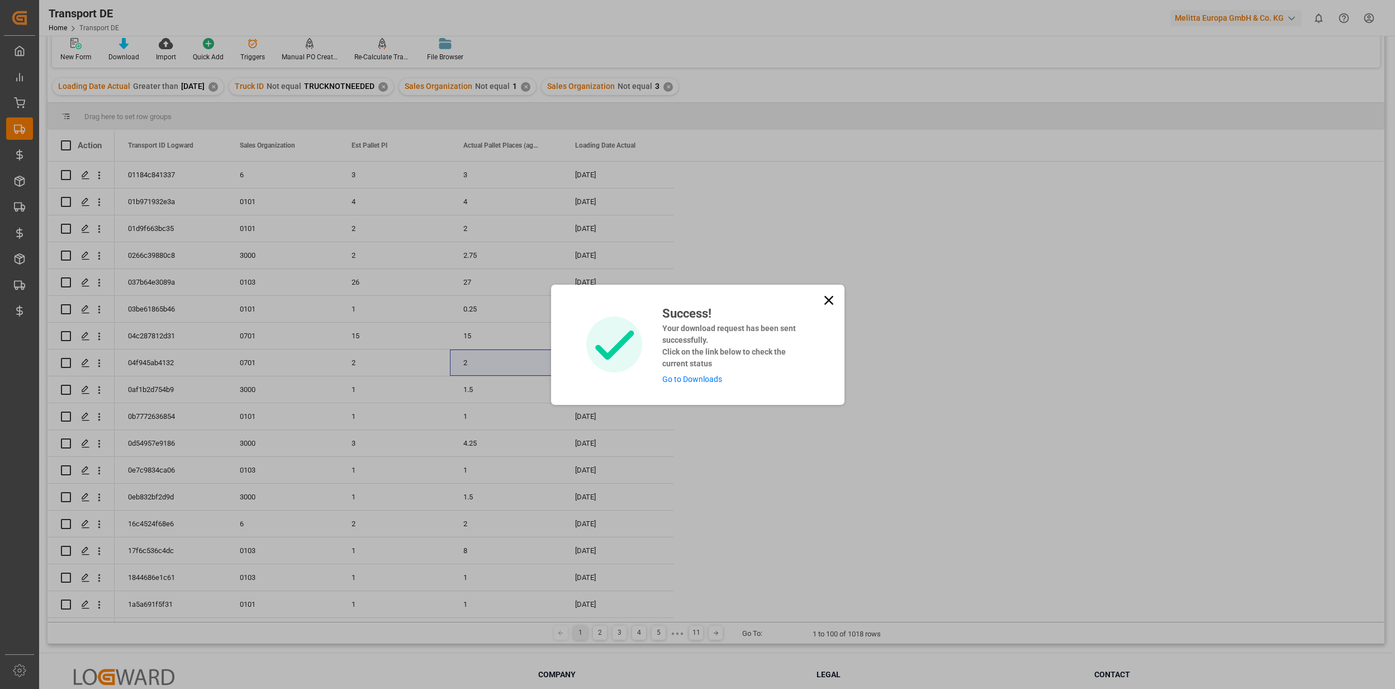
click at [695, 383] on link "Go to Downloads" at bounding box center [692, 379] width 60 height 9
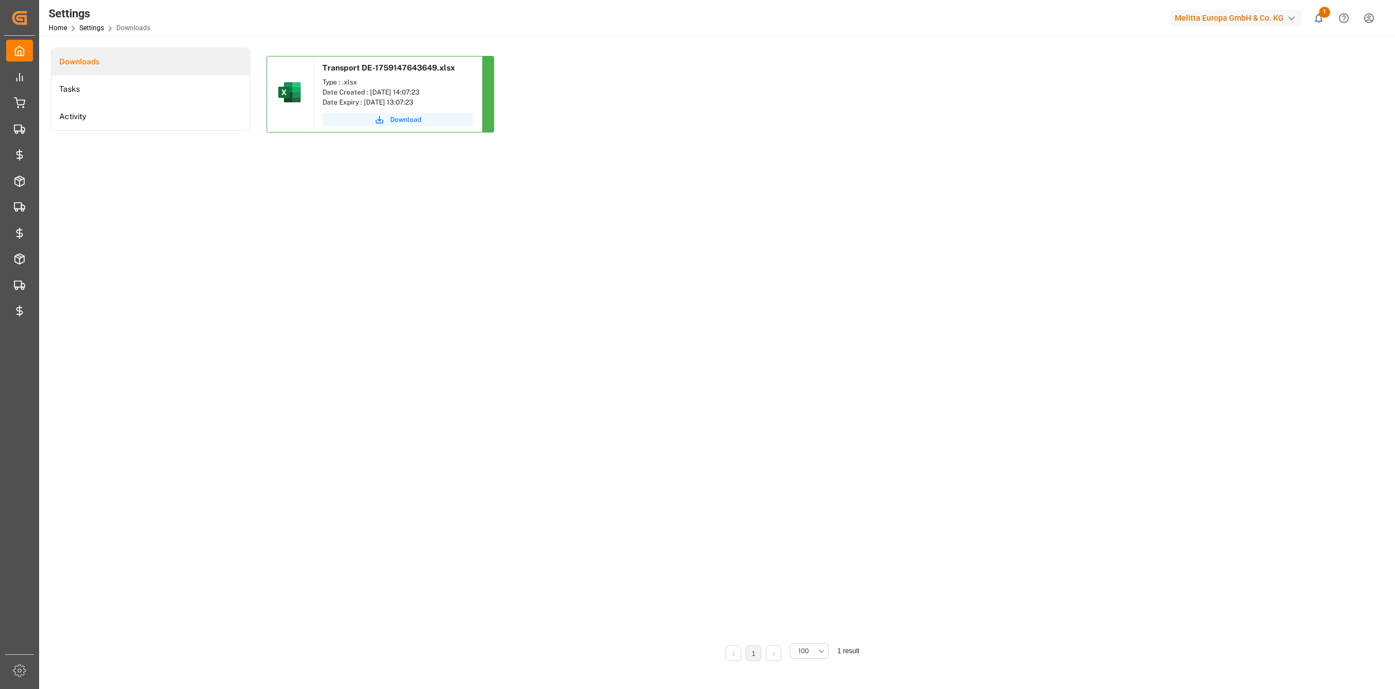
click at [401, 128] on div "Download" at bounding box center [398, 121] width 168 height 22
click at [404, 123] on span "Download" at bounding box center [405, 120] width 31 height 10
